Goal: Use online tool/utility

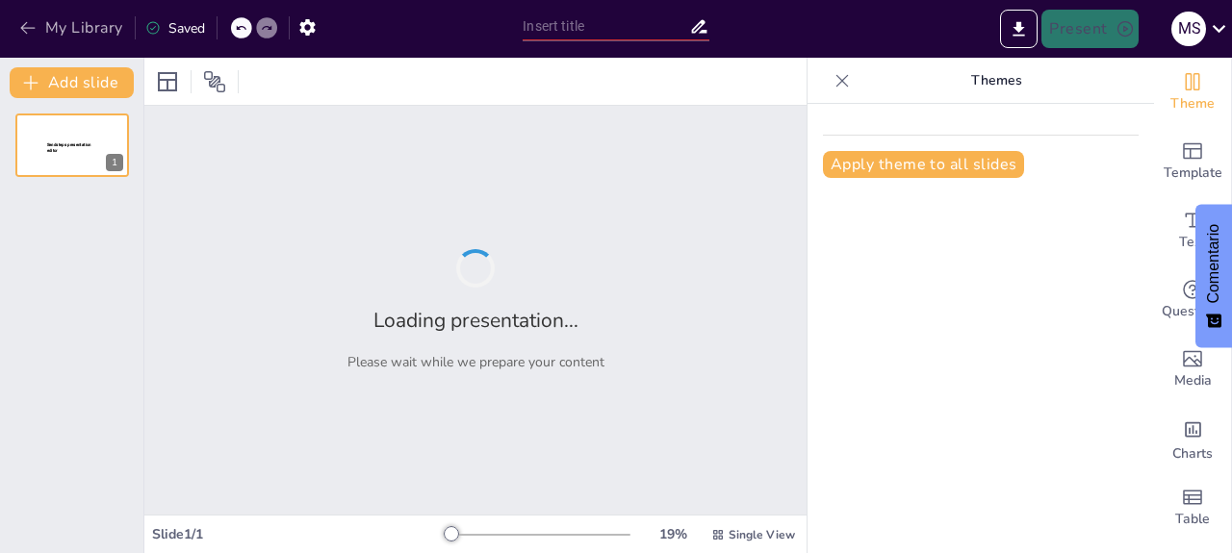
type input "Imported Unidad 3 A 2025.pptx"
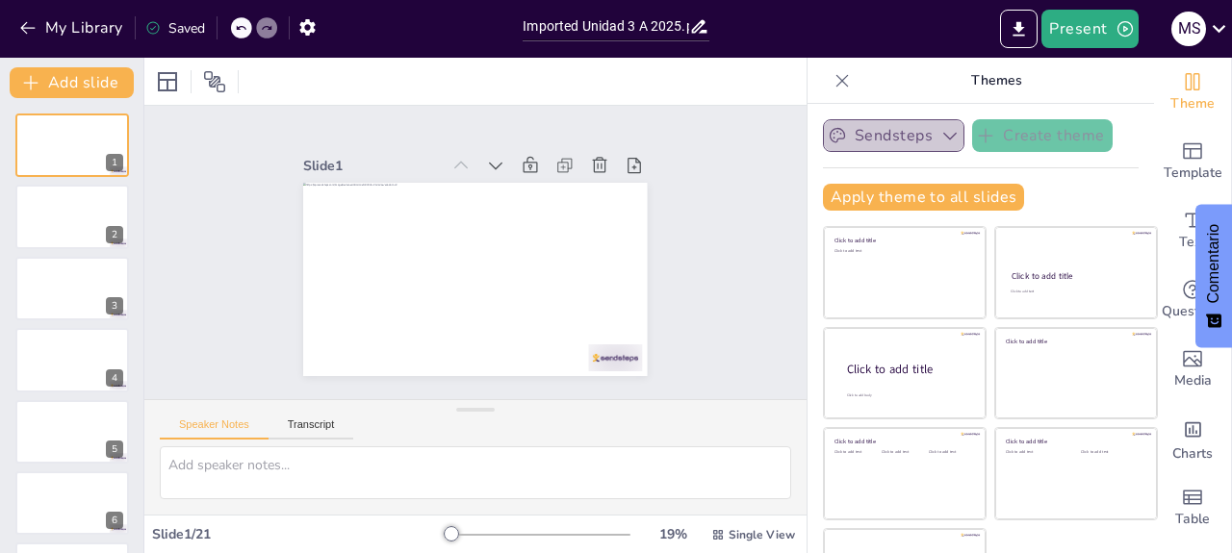
click at [899, 138] on button "Sendsteps" at bounding box center [893, 135] width 141 height 33
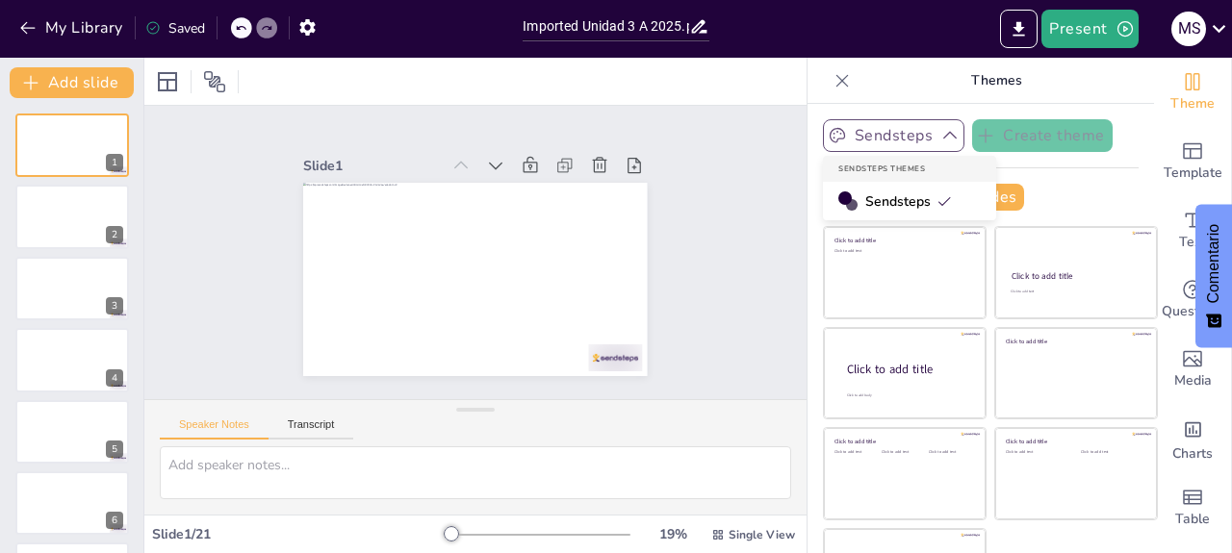
click at [899, 138] on button "Sendsteps" at bounding box center [893, 135] width 141 height 33
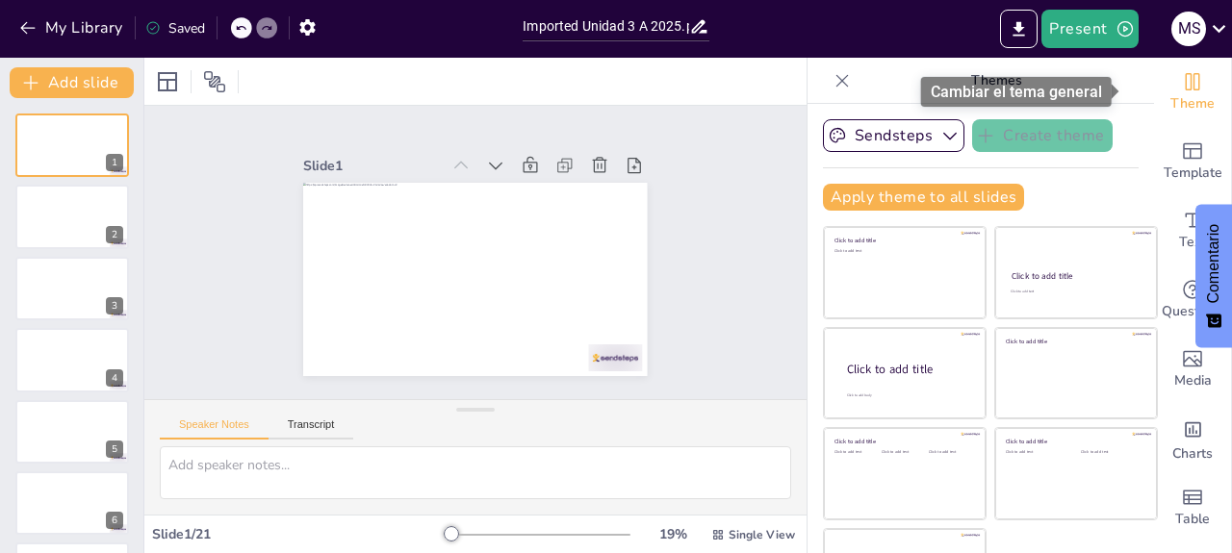
click at [1181, 91] on icon "Change the overall theme" at bounding box center [1192, 81] width 23 height 23
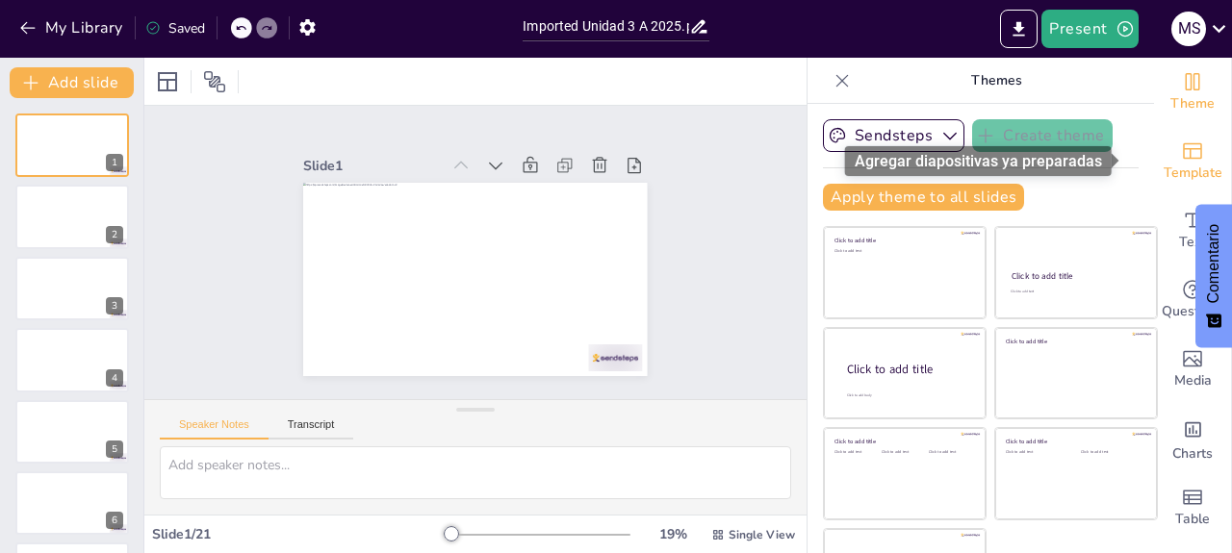
click at [1154, 132] on div "Template" at bounding box center [1192, 161] width 77 height 69
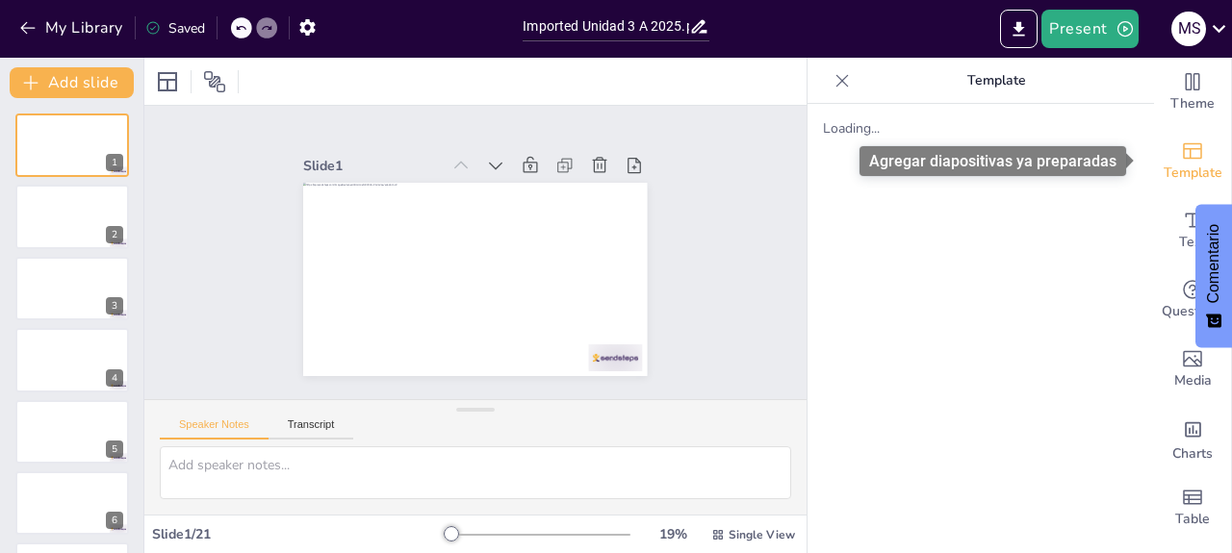
click at [1154, 132] on div "Template" at bounding box center [1192, 161] width 77 height 69
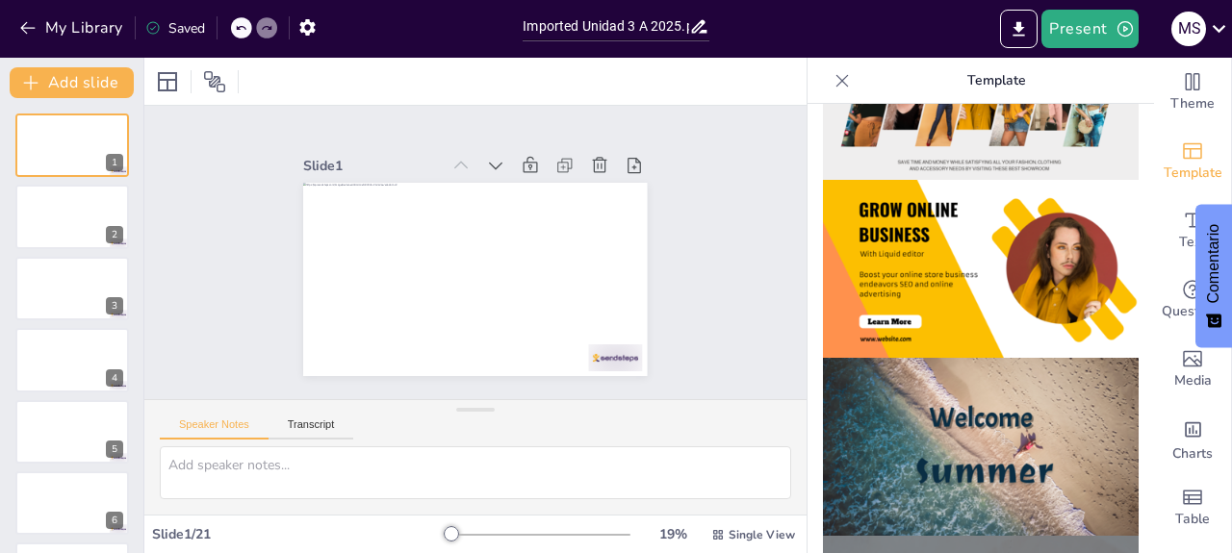
scroll to position [473, 0]
click at [995, 254] on img at bounding box center [981, 268] width 316 height 178
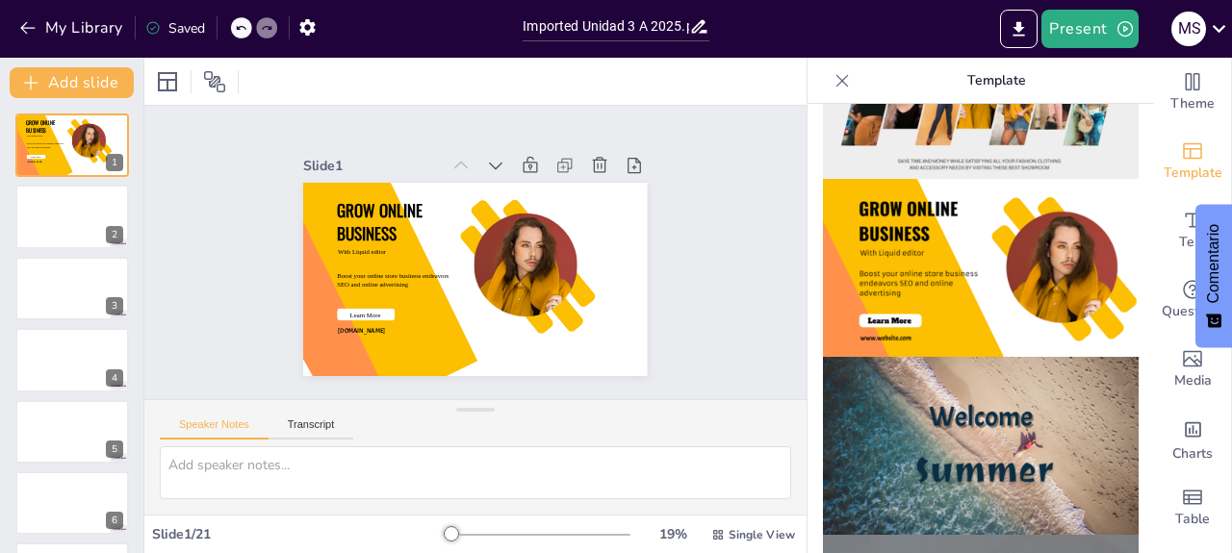
scroll to position [0, 0]
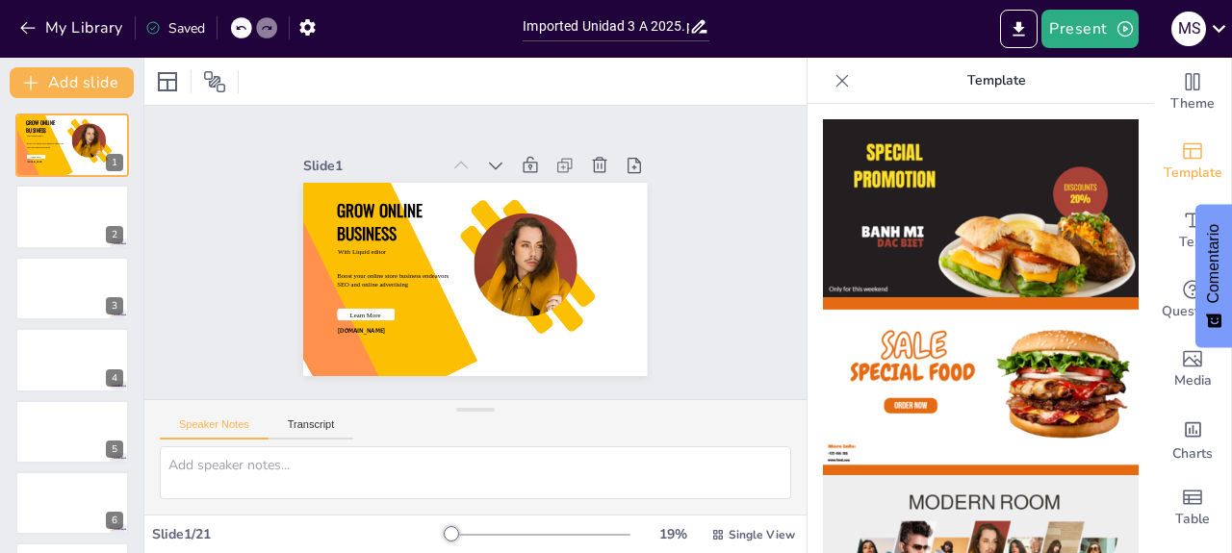
click at [246, 38] on div at bounding box center [241, 27] width 21 height 21
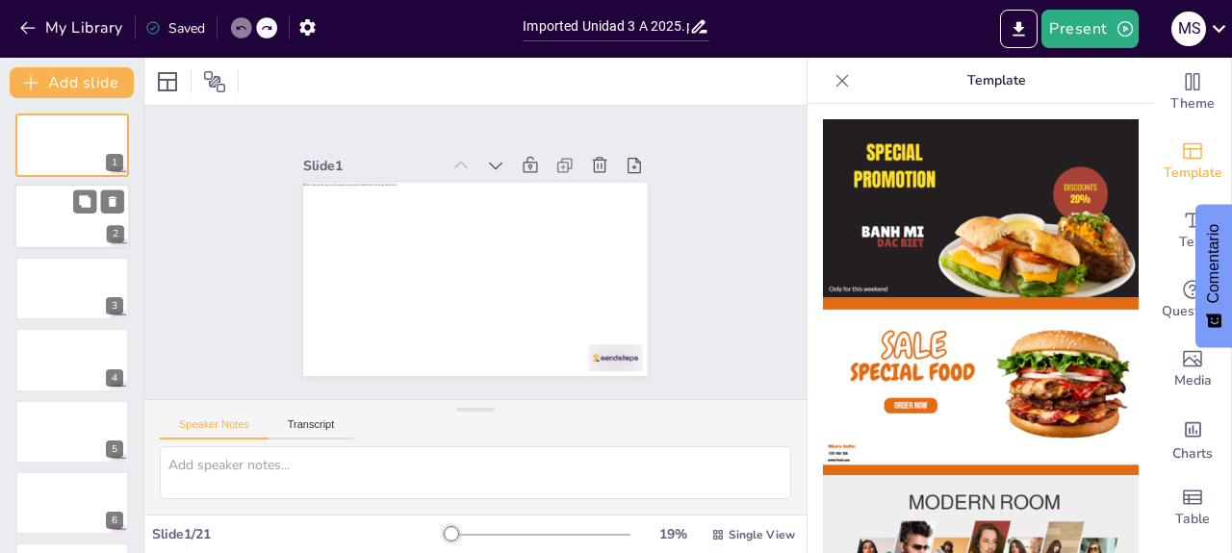
click at [49, 218] on div at bounding box center [71, 217] width 115 height 65
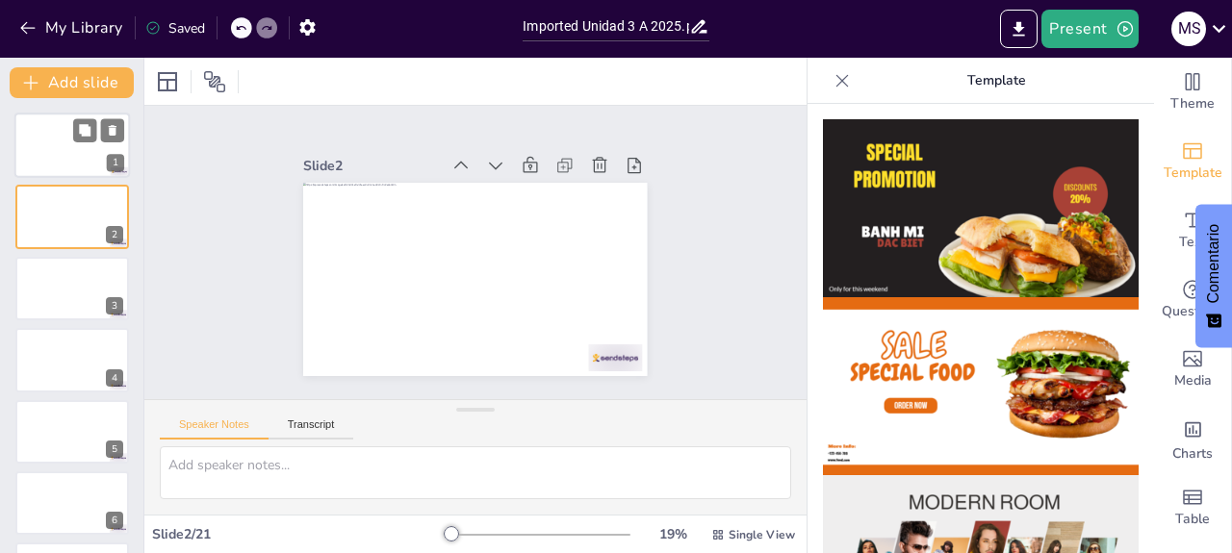
click at [57, 140] on div at bounding box center [71, 145] width 115 height 65
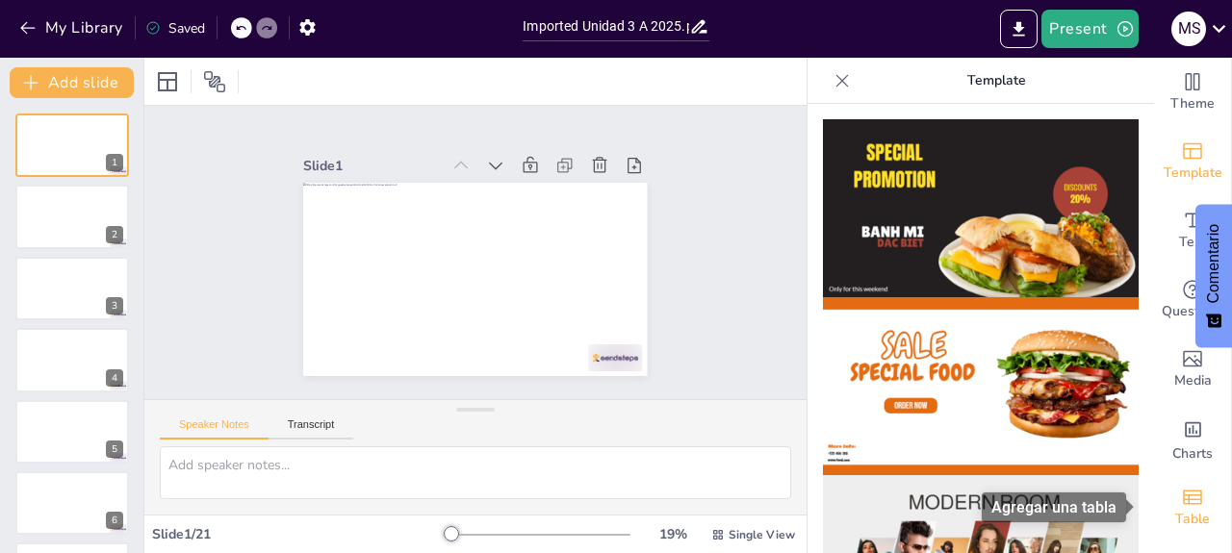
click at [1160, 494] on div "Table" at bounding box center [1192, 507] width 77 height 69
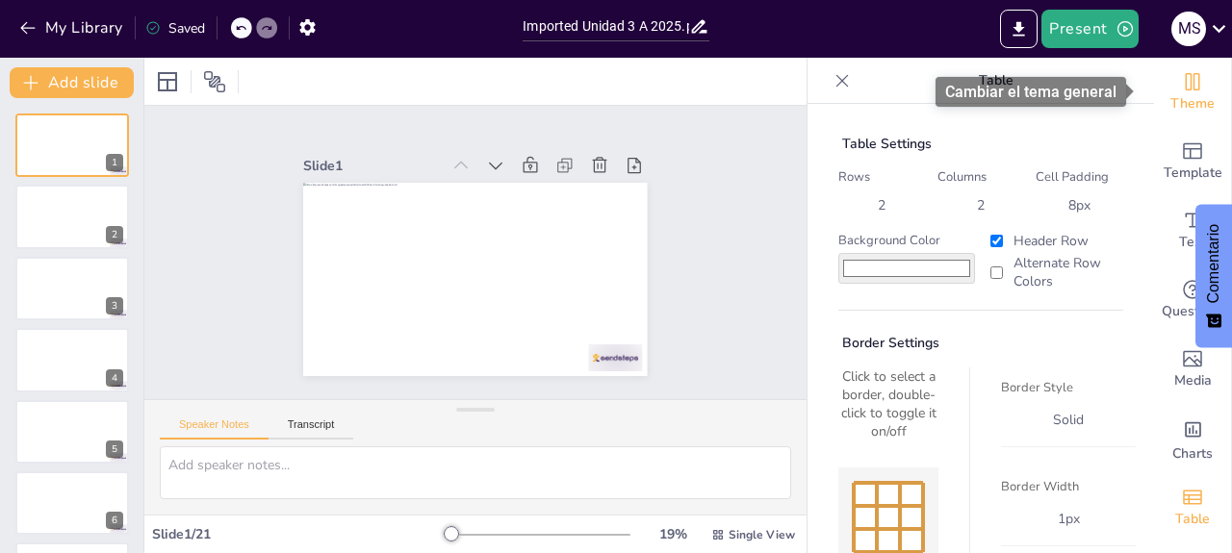
click at [1175, 99] on span "Theme" at bounding box center [1192, 103] width 44 height 21
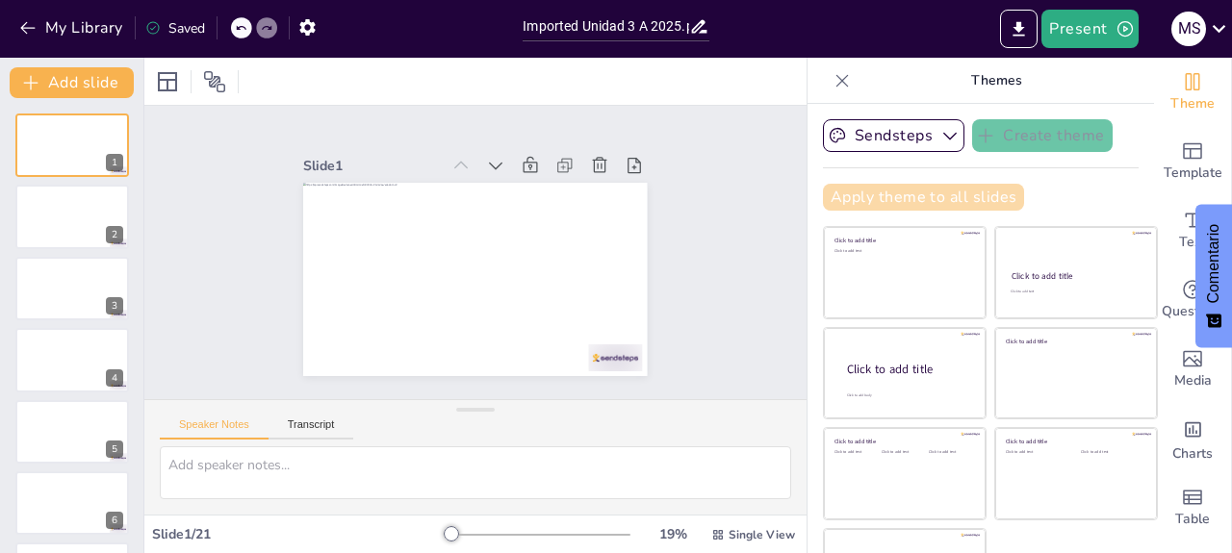
click at [910, 198] on button "Apply theme to all slides" at bounding box center [923, 197] width 201 height 27
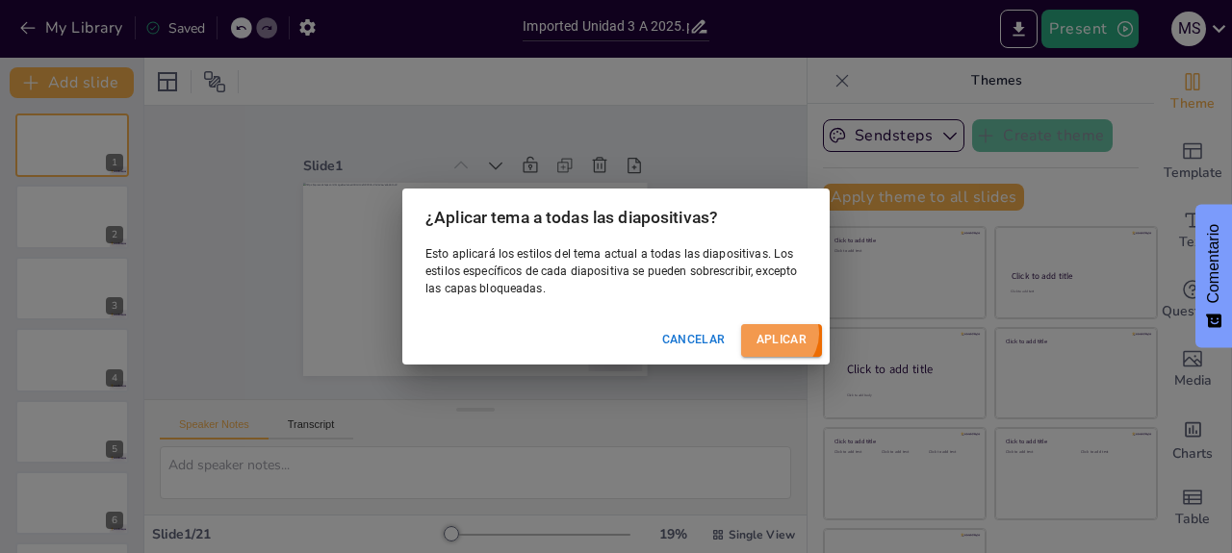
click at [790, 325] on button "Aplicar" at bounding box center [781, 340] width 81 height 32
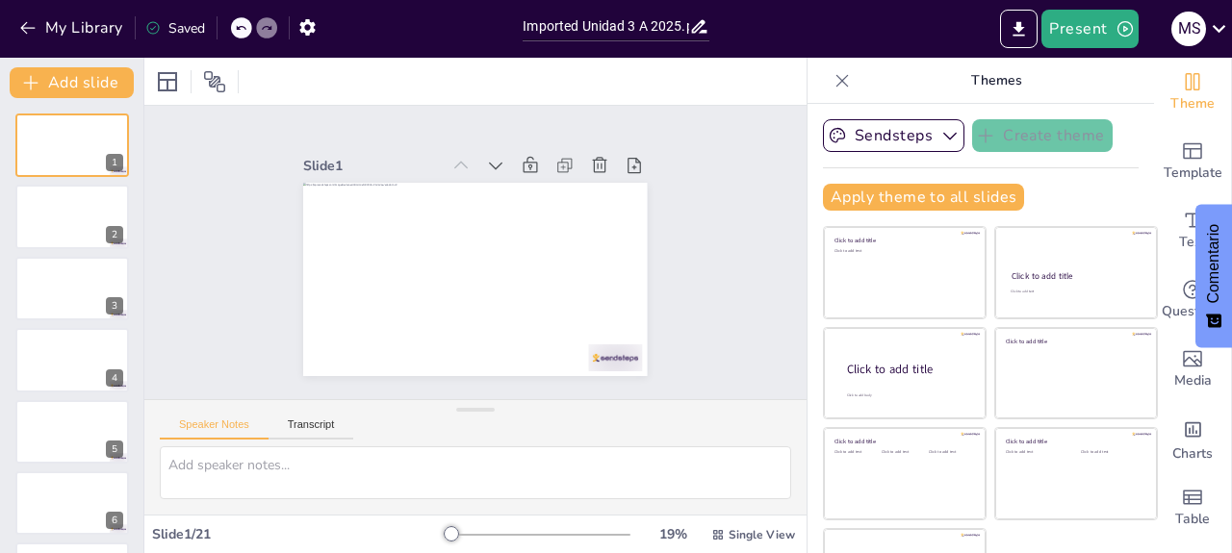
click at [237, 26] on icon at bounding box center [241, 28] width 12 height 12
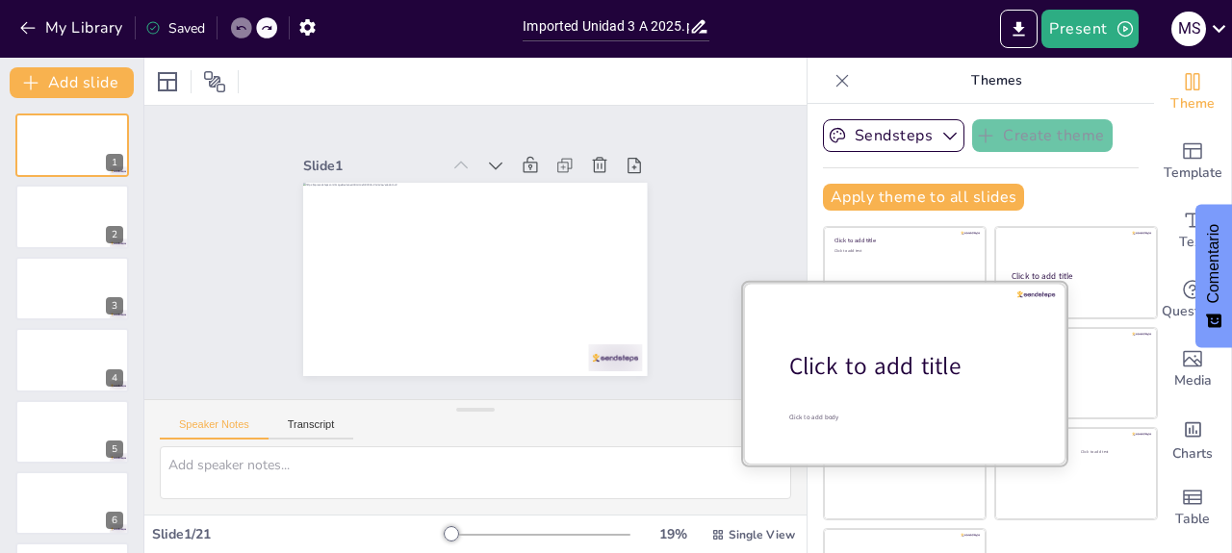
click at [866, 345] on div at bounding box center [904, 373] width 323 height 182
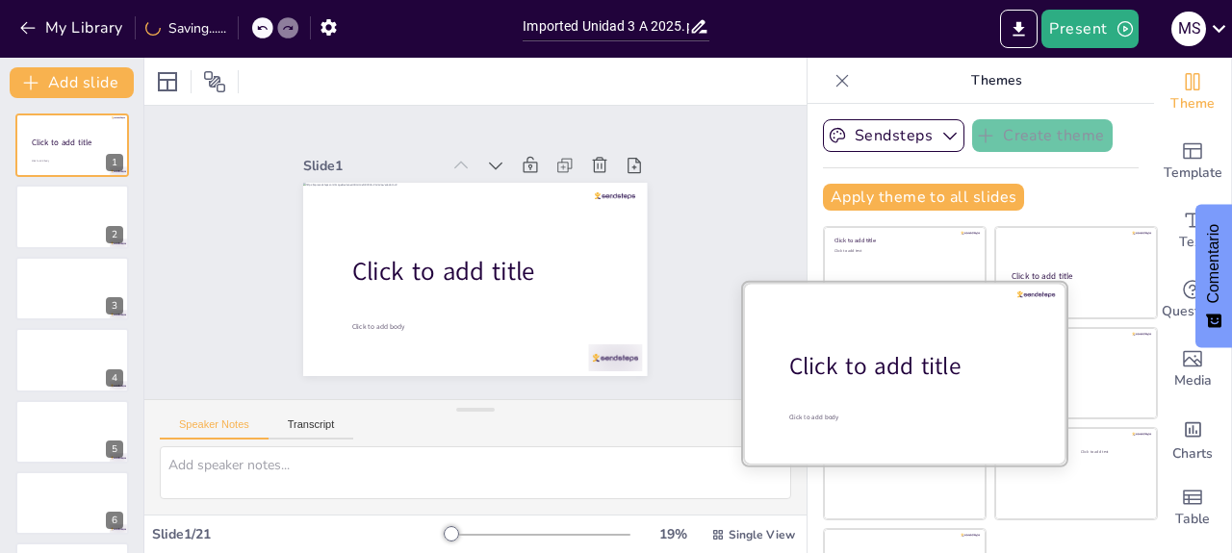
click at [856, 353] on div "Click to add title" at bounding box center [911, 366] width 245 height 33
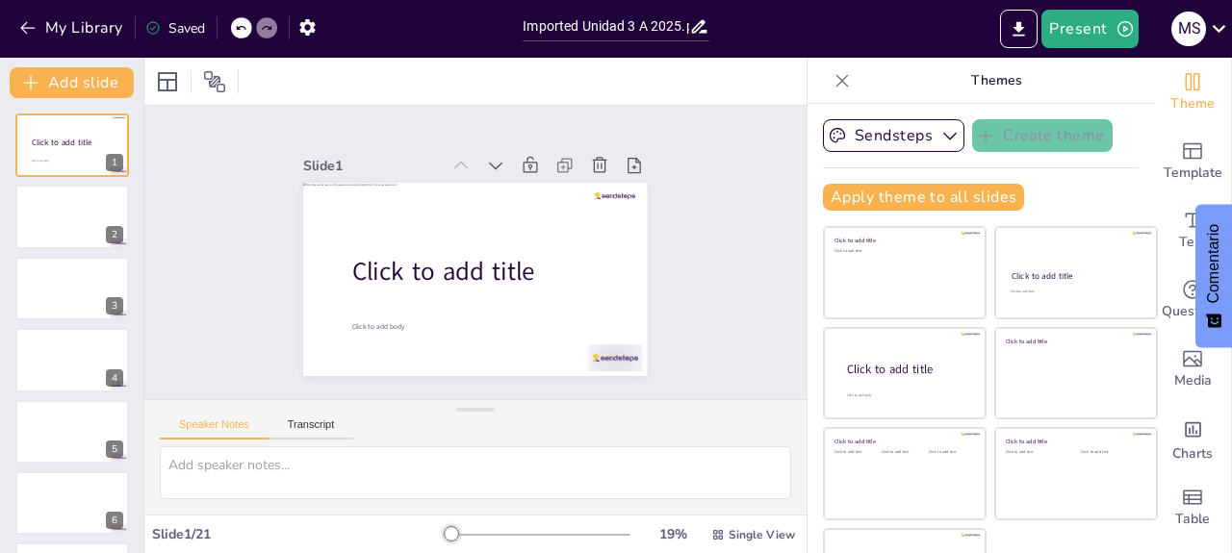
click at [242, 24] on icon at bounding box center [241, 28] width 12 height 12
click at [242, 24] on div "My Library Saved" at bounding box center [162, 27] width 325 height 35
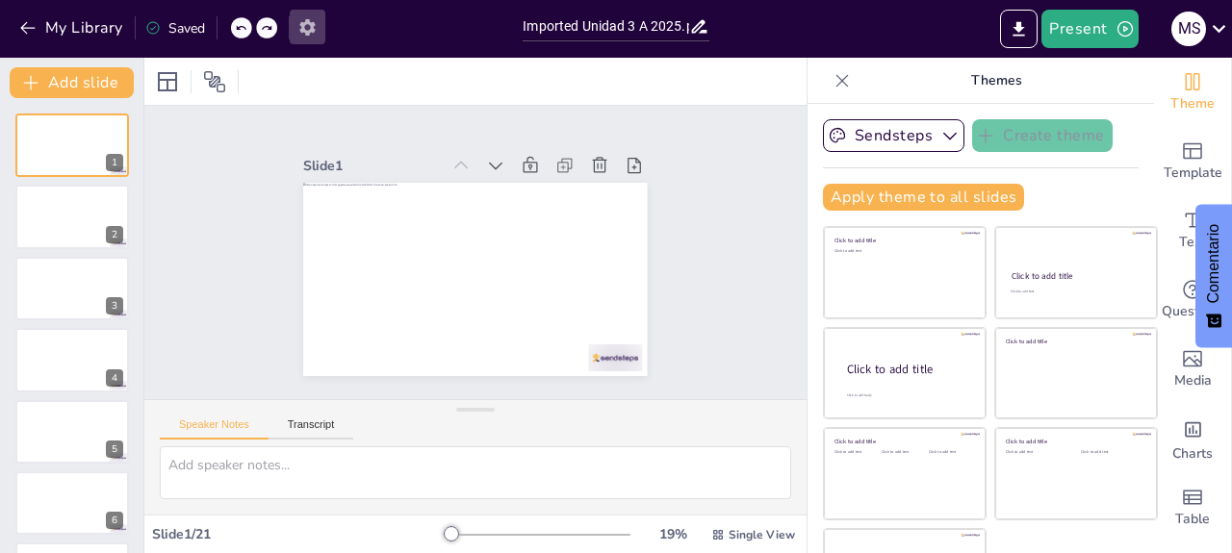
click at [310, 26] on icon "button" at bounding box center [307, 27] width 20 height 20
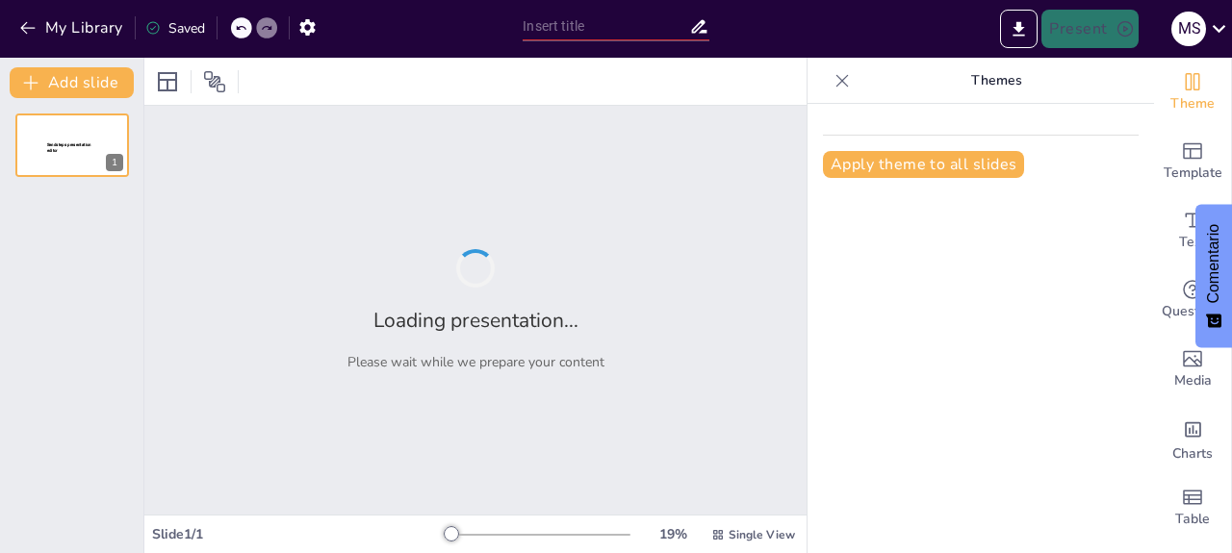
type input "Imported Unidad 3 A 2025.pptx"
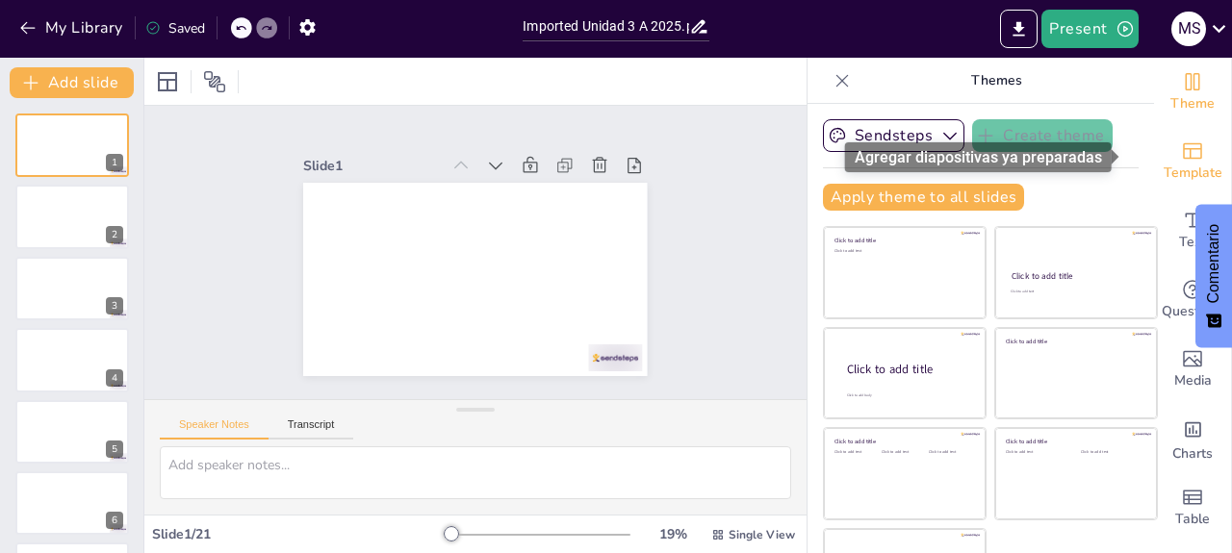
scroll to position [4, 0]
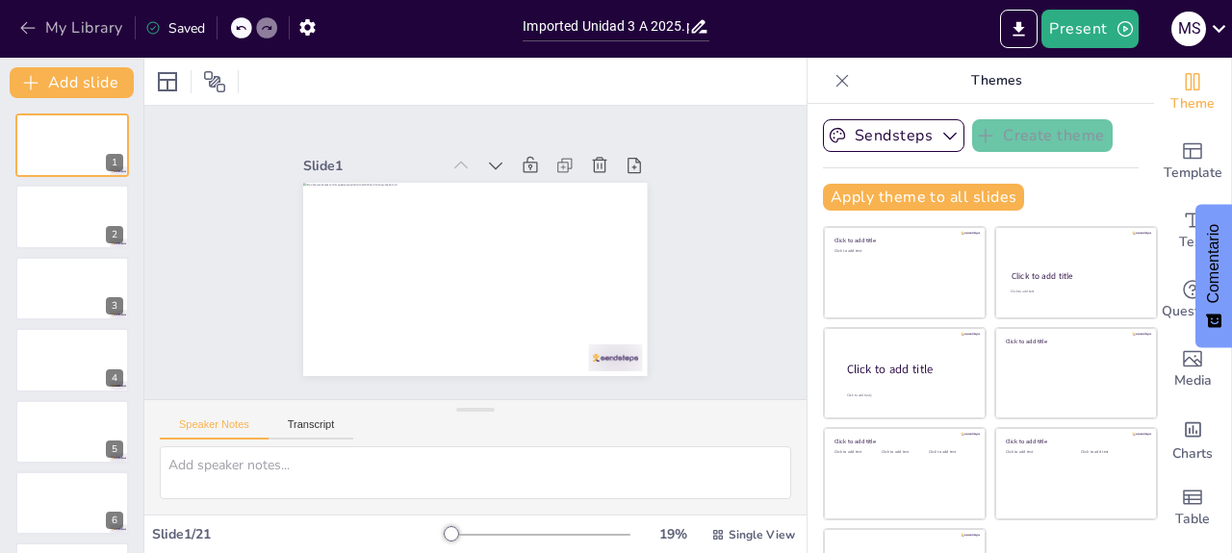
click at [32, 31] on icon "button" at bounding box center [27, 27] width 19 height 19
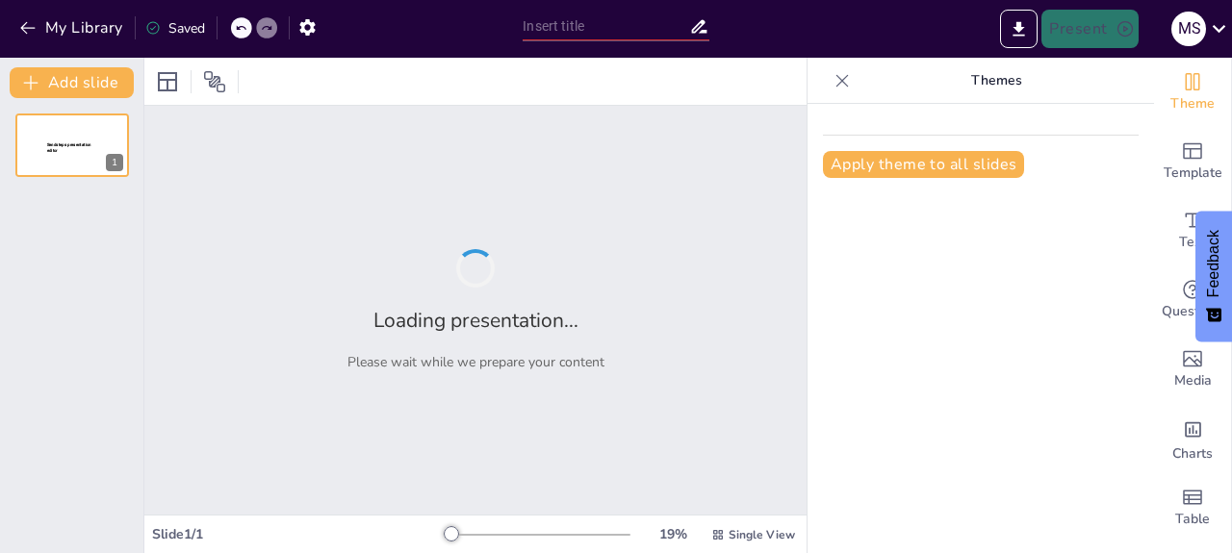
type input "Psicología Evolutiva adolescencia"
